Goal: Task Accomplishment & Management: Use online tool/utility

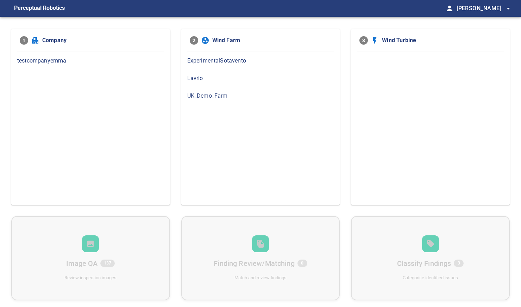
click at [74, 60] on span "testcompanyemma" at bounding box center [90, 61] width 147 height 8
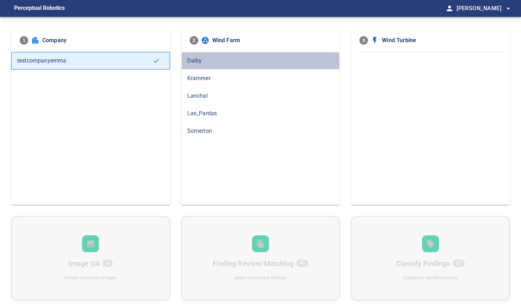
click at [198, 65] on div "Dalby" at bounding box center [260, 61] width 159 height 18
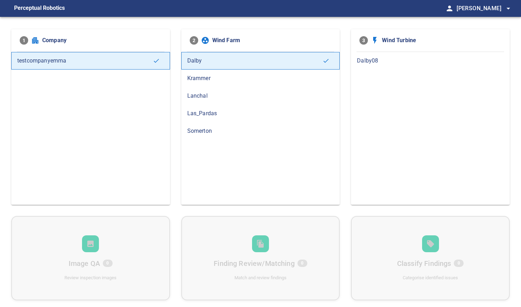
click at [367, 61] on span "Dalby08" at bounding box center [430, 61] width 147 height 8
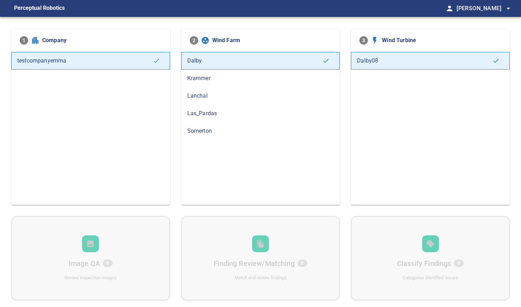
click at [248, 78] on span "Krammer" at bounding box center [260, 78] width 147 height 8
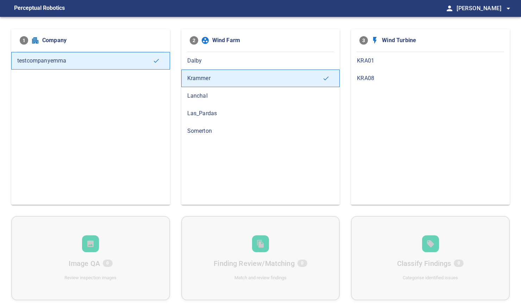
click at [385, 62] on span "KRA01" at bounding box center [430, 61] width 147 height 8
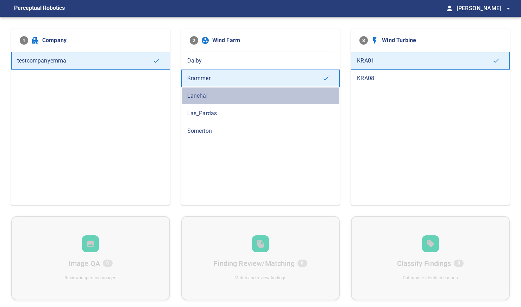
click at [224, 99] on span "Lanchal" at bounding box center [260, 96] width 147 height 8
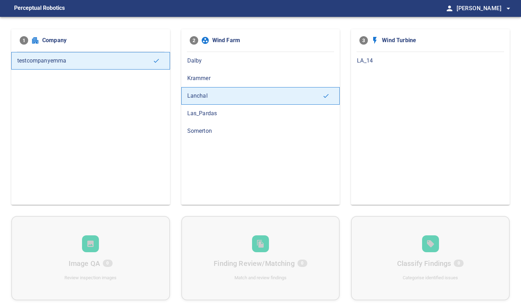
click at [375, 59] on span "LA_14" at bounding box center [430, 61] width 147 height 8
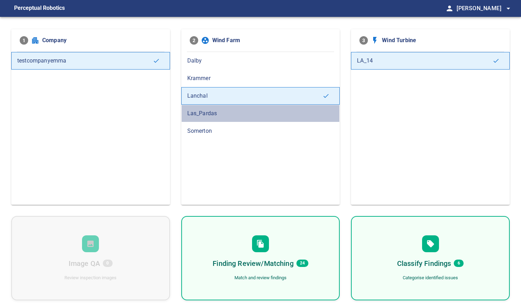
click at [232, 116] on span "Las_Pardas" at bounding box center [260, 113] width 147 height 8
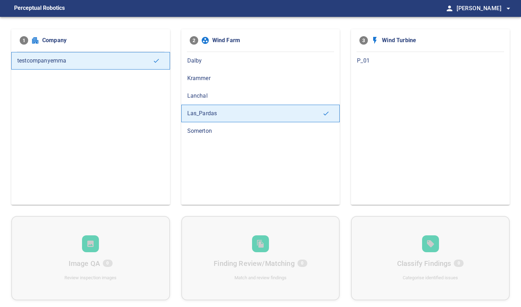
click at [364, 58] on span "P_01" at bounding box center [430, 61] width 147 height 8
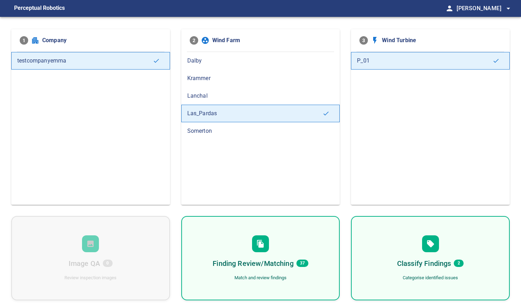
click at [211, 133] on span "Somerton" at bounding box center [260, 131] width 147 height 8
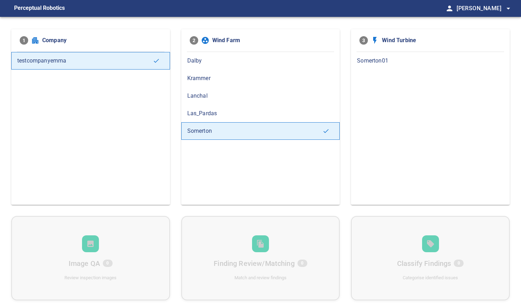
click at [373, 61] on span "Somerton01" at bounding box center [430, 61] width 147 height 8
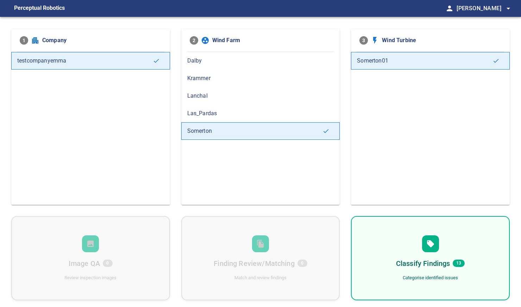
click at [421, 258] on h6 "Classify Findings" at bounding box center [423, 263] width 54 height 11
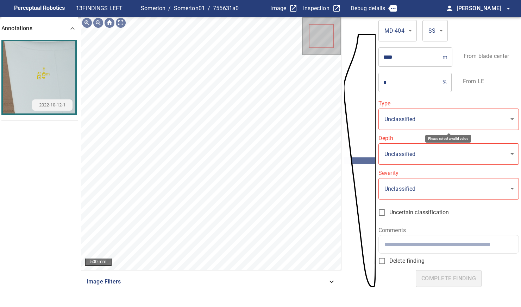
click at [407, 121] on body "**********" at bounding box center [260, 153] width 521 height 307
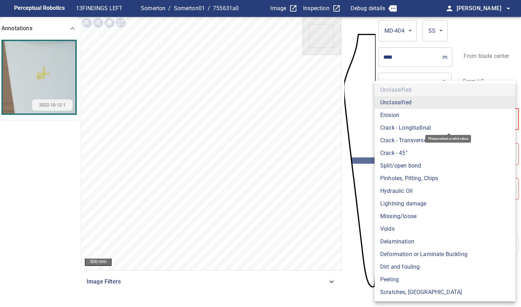
click at [398, 140] on li "Crack - Transverse" at bounding box center [444, 140] width 141 height 13
type input "**********"
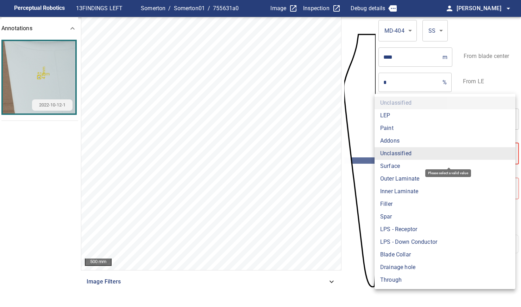
click at [399, 151] on body "**********" at bounding box center [260, 153] width 521 height 307
click at [400, 176] on li "Outer Laminate" at bounding box center [444, 179] width 141 height 13
type input "**********"
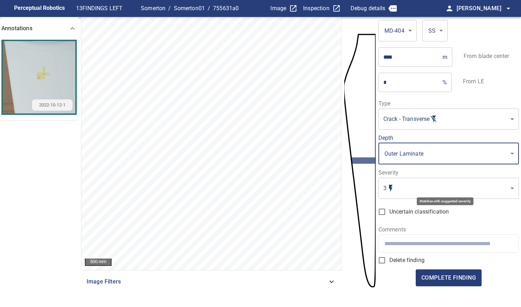
click at [405, 186] on body "**********" at bounding box center [260, 153] width 521 height 307
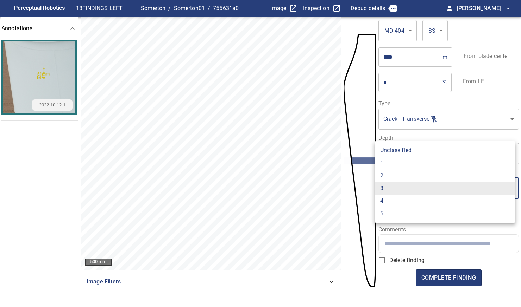
click at [396, 174] on li "2" at bounding box center [444, 176] width 141 height 13
type input "*"
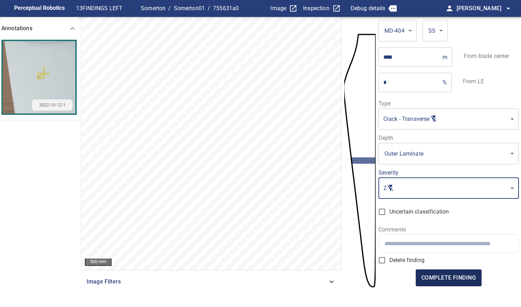
click at [442, 279] on span "complete finding" at bounding box center [448, 278] width 55 height 10
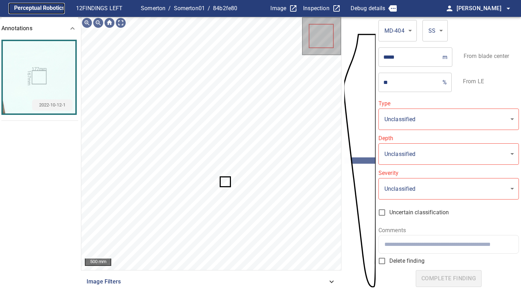
click at [40, 9] on figcaption "Perceptual Robotics" at bounding box center [39, 8] width 51 height 11
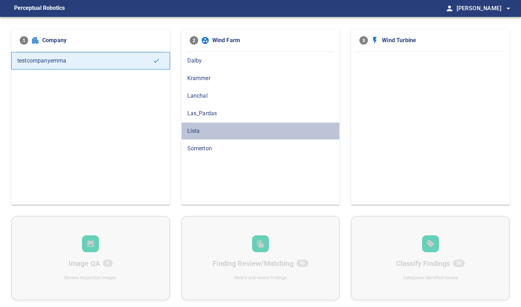
click at [199, 128] on span "Lista" at bounding box center [260, 131] width 147 height 8
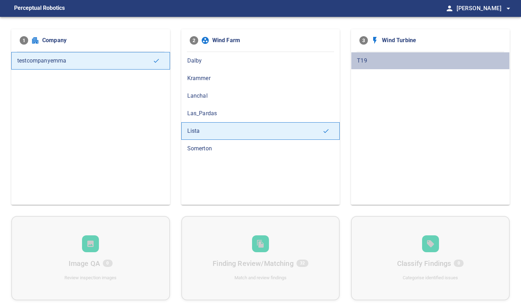
click at [377, 60] on span "T19" at bounding box center [430, 61] width 147 height 8
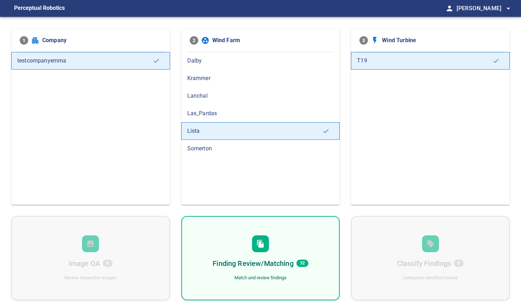
click at [253, 269] on h6 "Finding Review/Matching" at bounding box center [253, 263] width 81 height 11
